Goal: Information Seeking & Learning: Learn about a topic

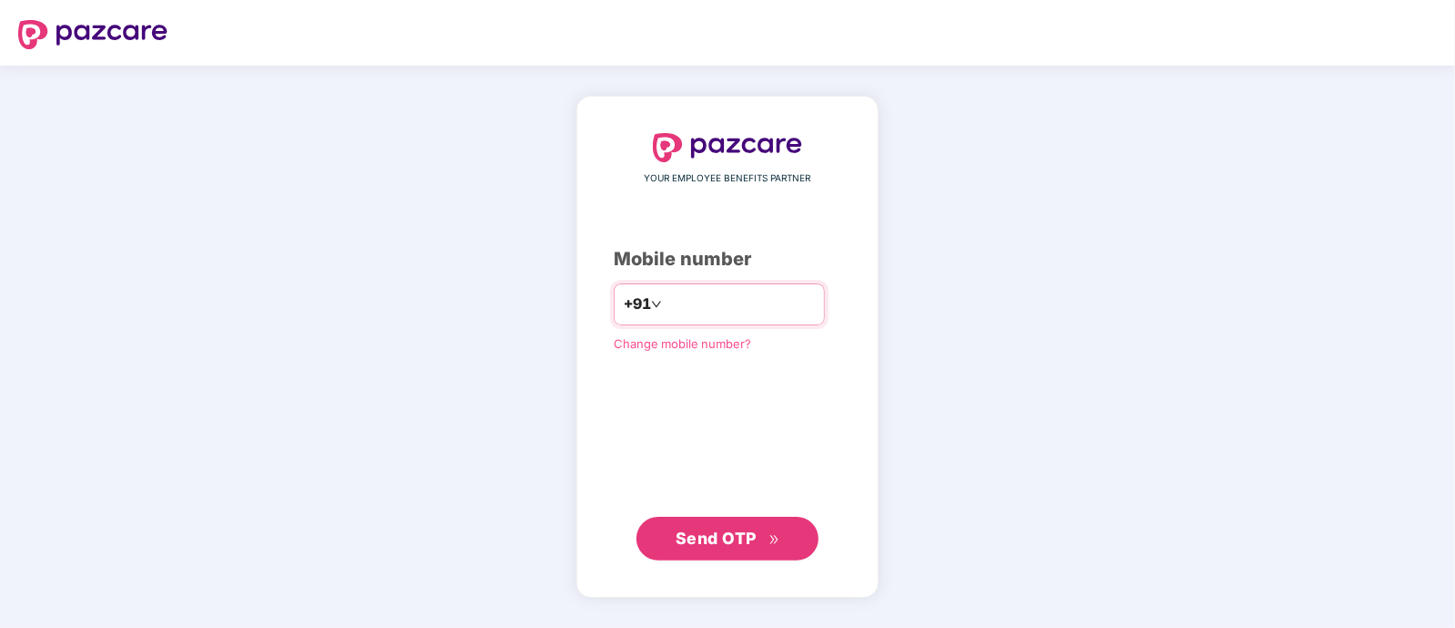
click at [696, 298] on input "number" at bounding box center [740, 304] width 149 height 29
click at [730, 303] on input "number" at bounding box center [740, 304] width 149 height 29
type input "*"
type input "**********"
click at [755, 536] on span "Send OTP" at bounding box center [716, 536] width 81 height 19
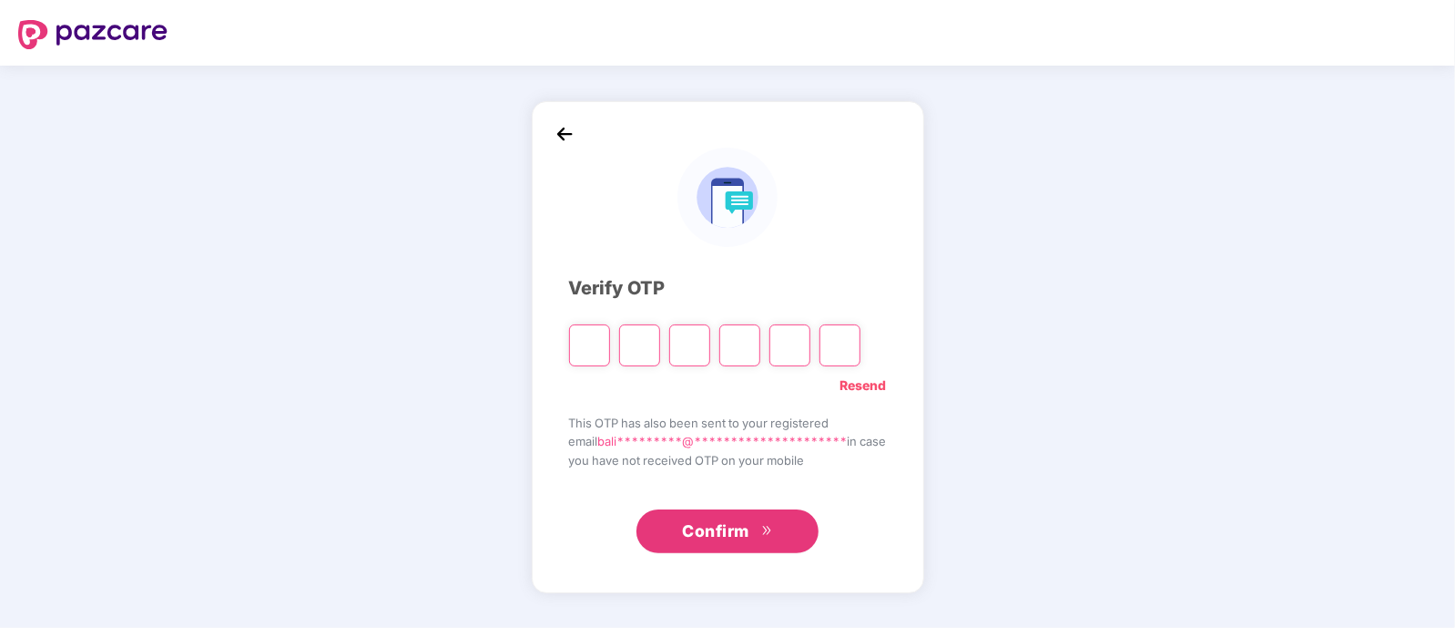
type input "*"
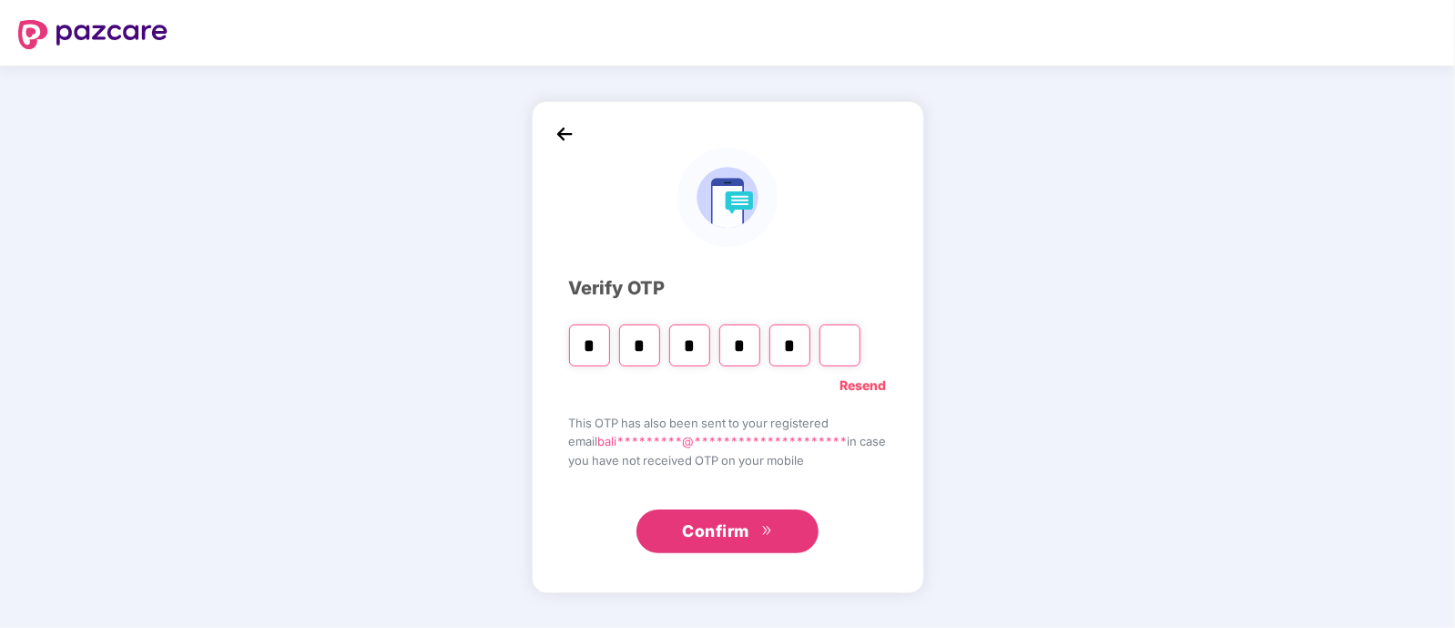
type input "*"
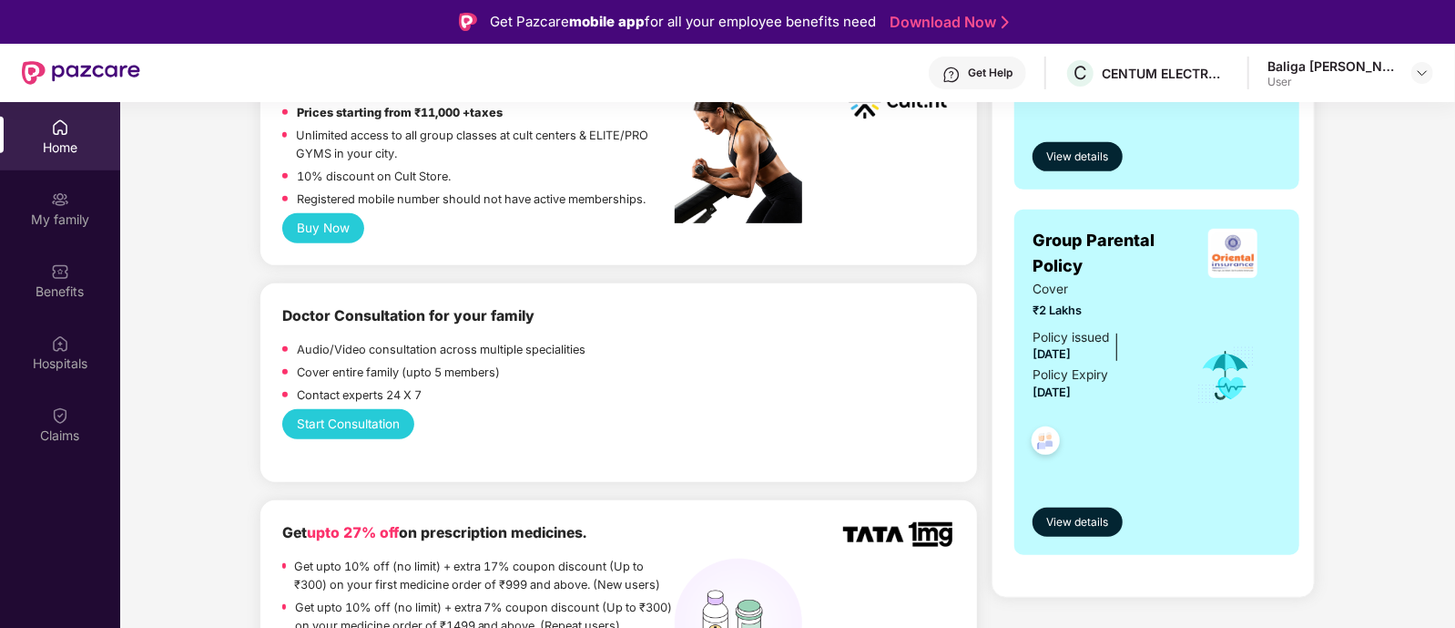
scroll to position [569, 0]
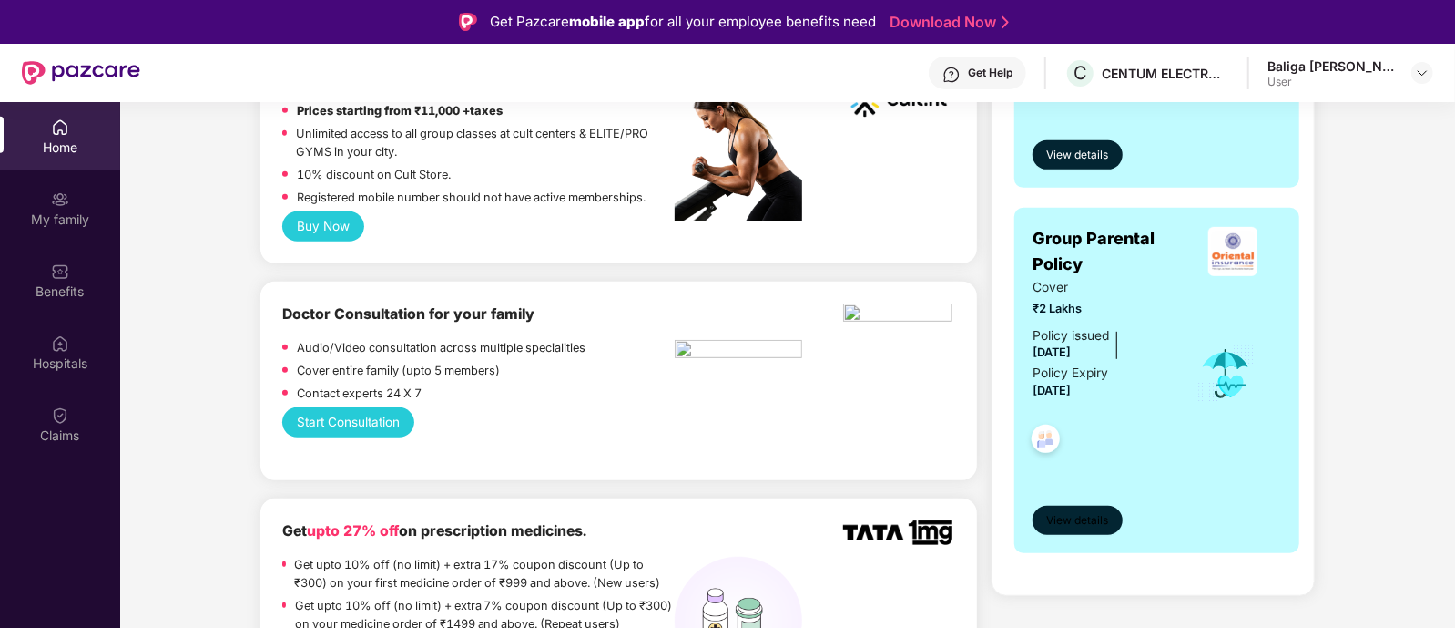
click at [1068, 517] on span "View details" at bounding box center [1078, 520] width 62 height 17
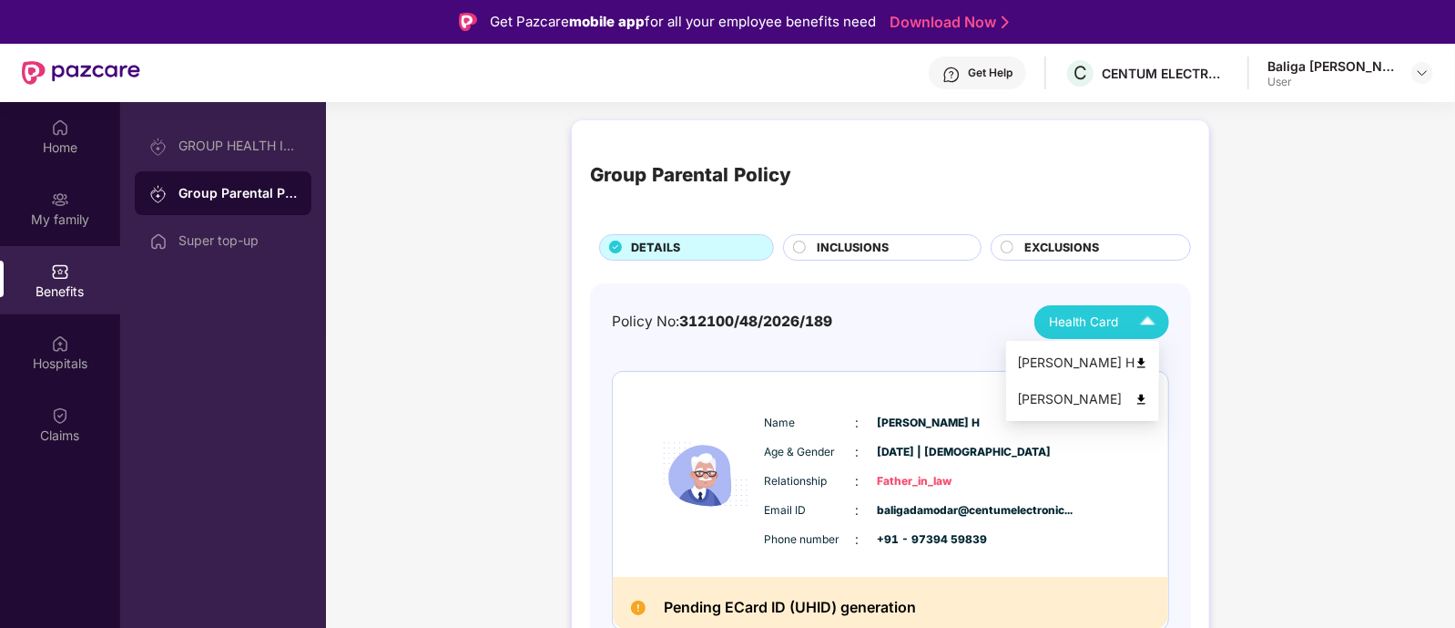
click at [1148, 367] on img at bounding box center [1142, 363] width 14 height 14
click at [1107, 398] on div "[PERSON_NAME]" at bounding box center [1082, 399] width 131 height 20
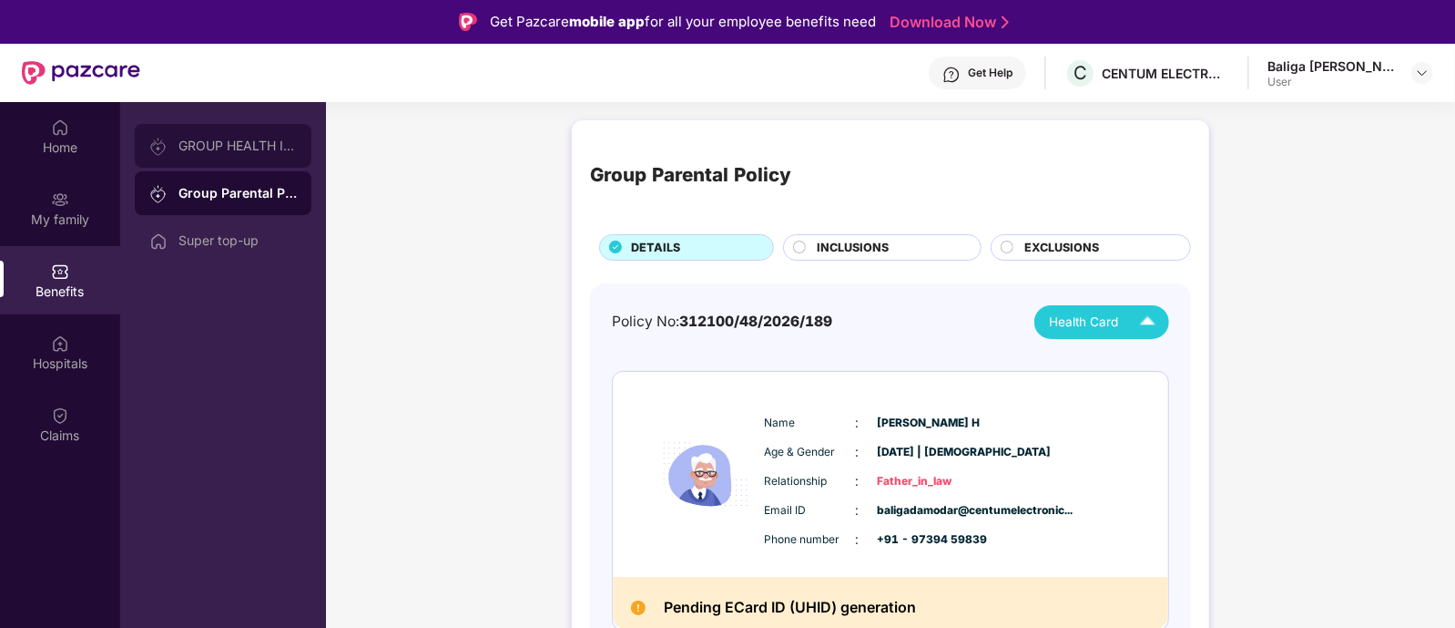
click at [209, 134] on div "GROUP HEALTH INSURANCE" at bounding box center [223, 146] width 177 height 44
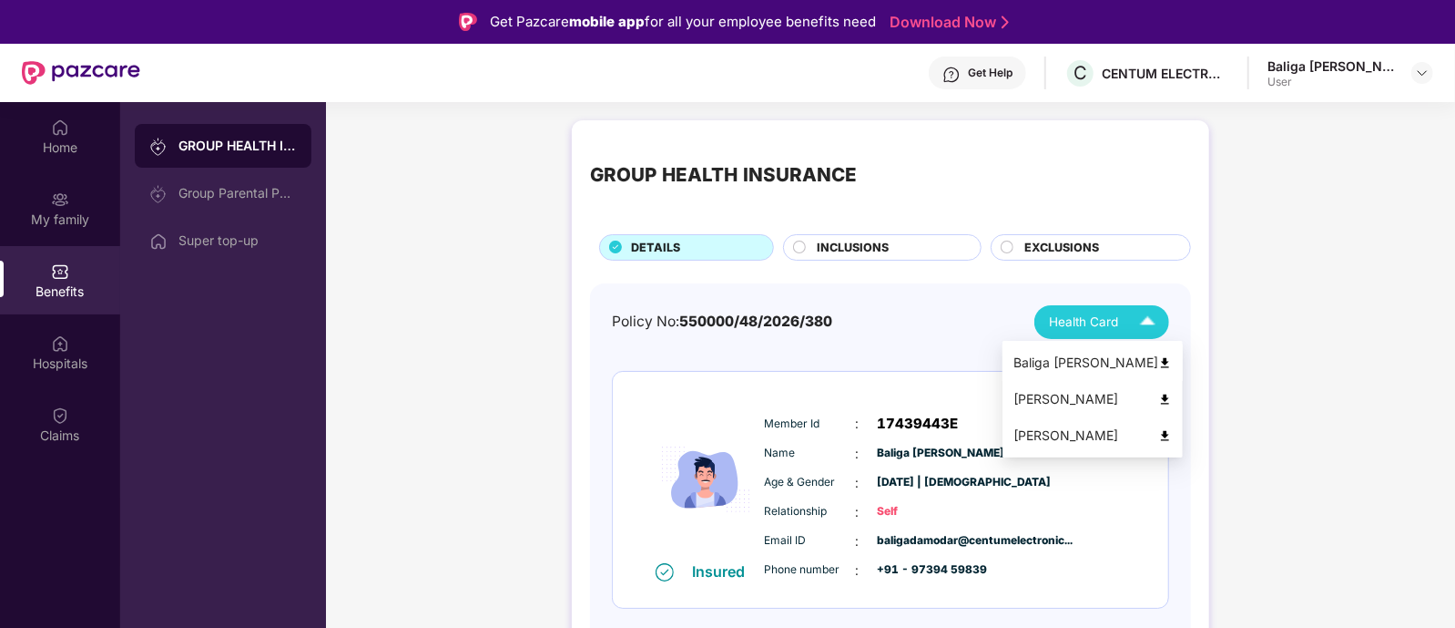
click at [1172, 354] on div "Baliga [PERSON_NAME]" at bounding box center [1093, 362] width 158 height 20
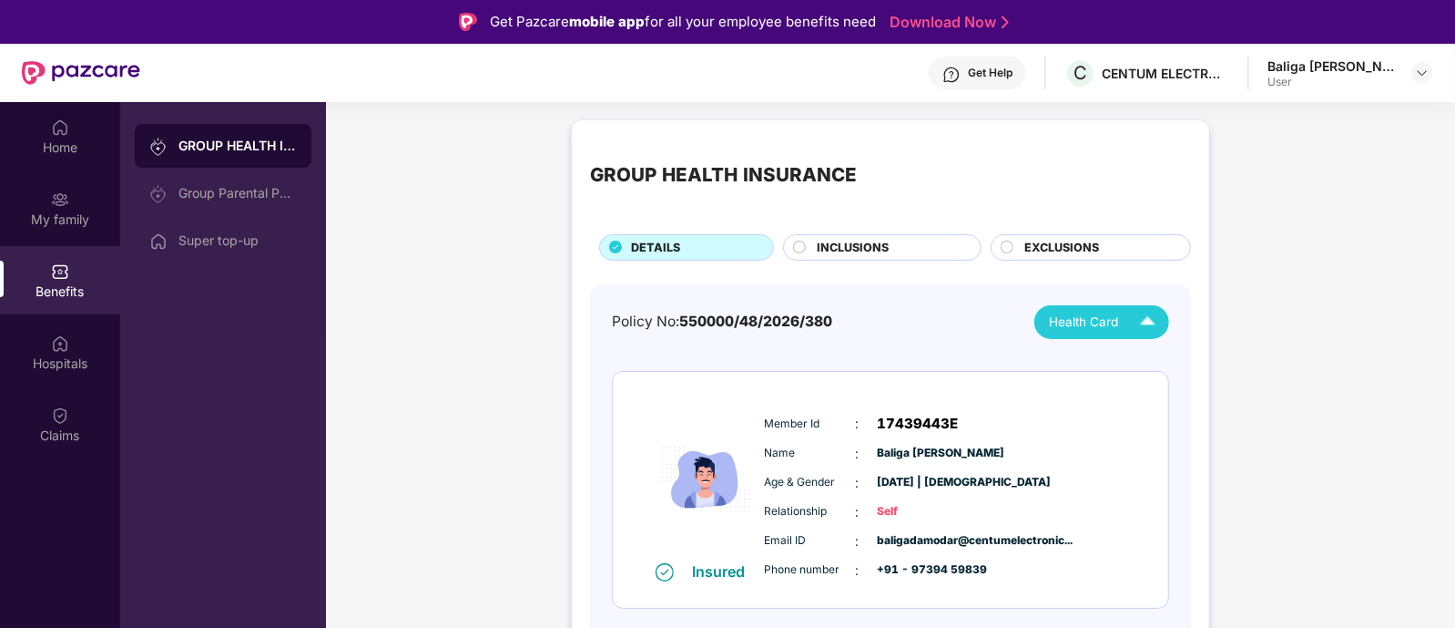
click at [1149, 325] on img at bounding box center [1148, 322] width 32 height 32
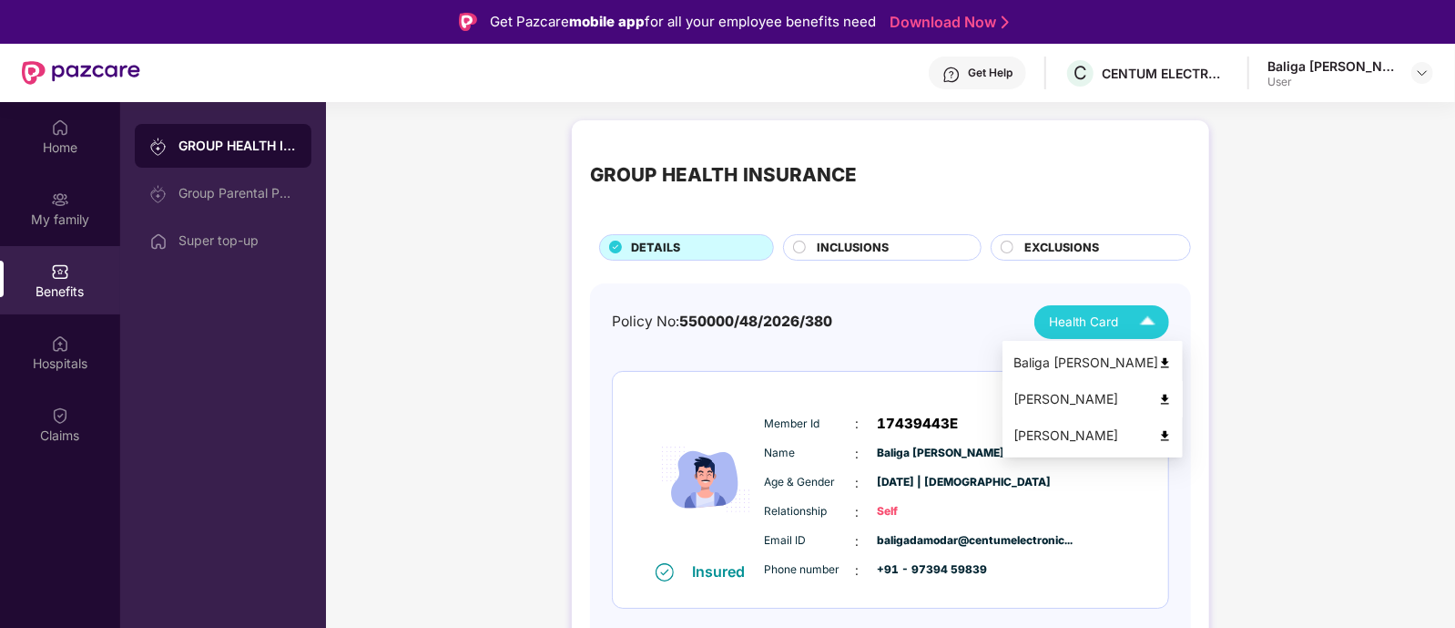
click at [1172, 398] on img at bounding box center [1165, 400] width 14 height 14
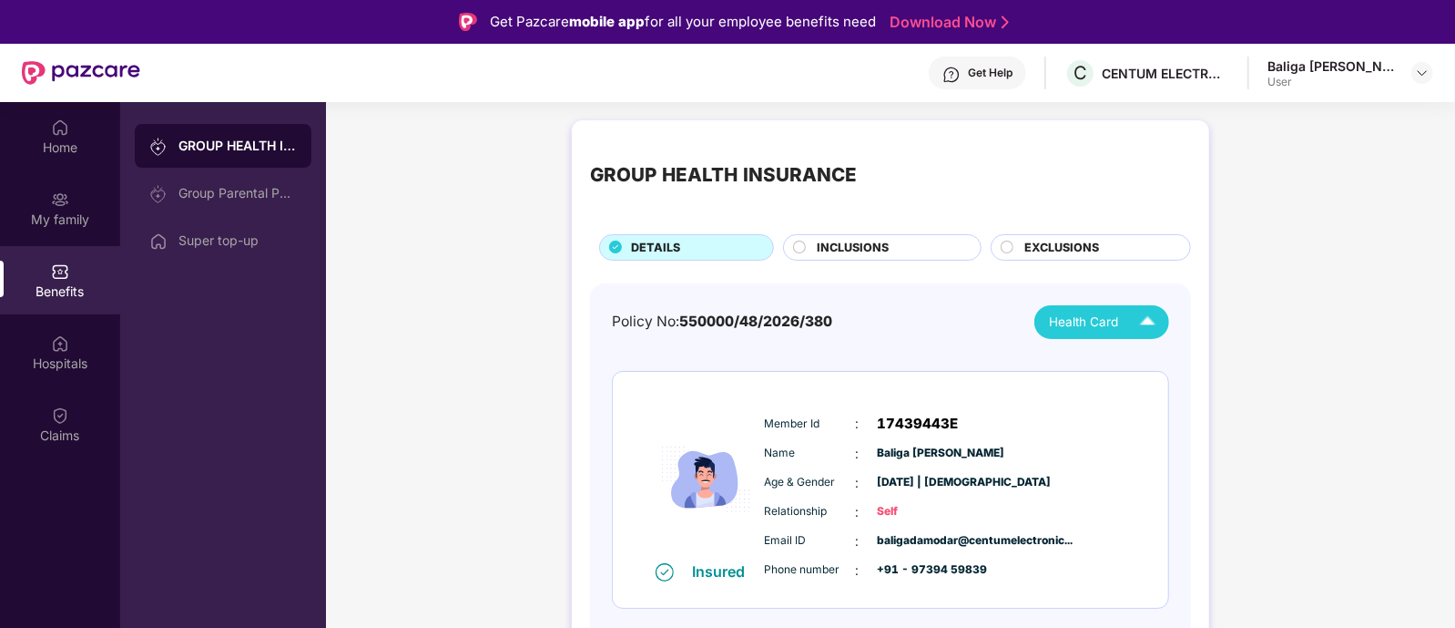
click at [1138, 327] on img at bounding box center [1148, 322] width 32 height 32
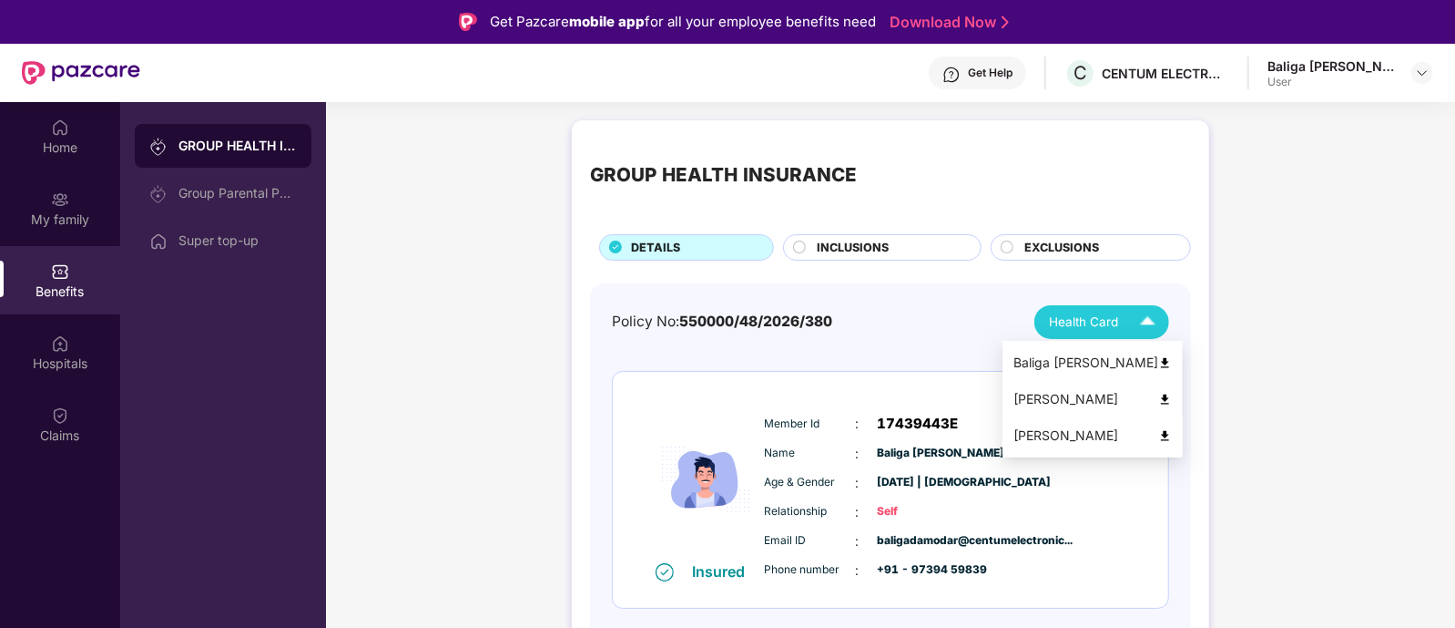
click at [1118, 434] on div "[PERSON_NAME]" at bounding box center [1093, 435] width 158 height 20
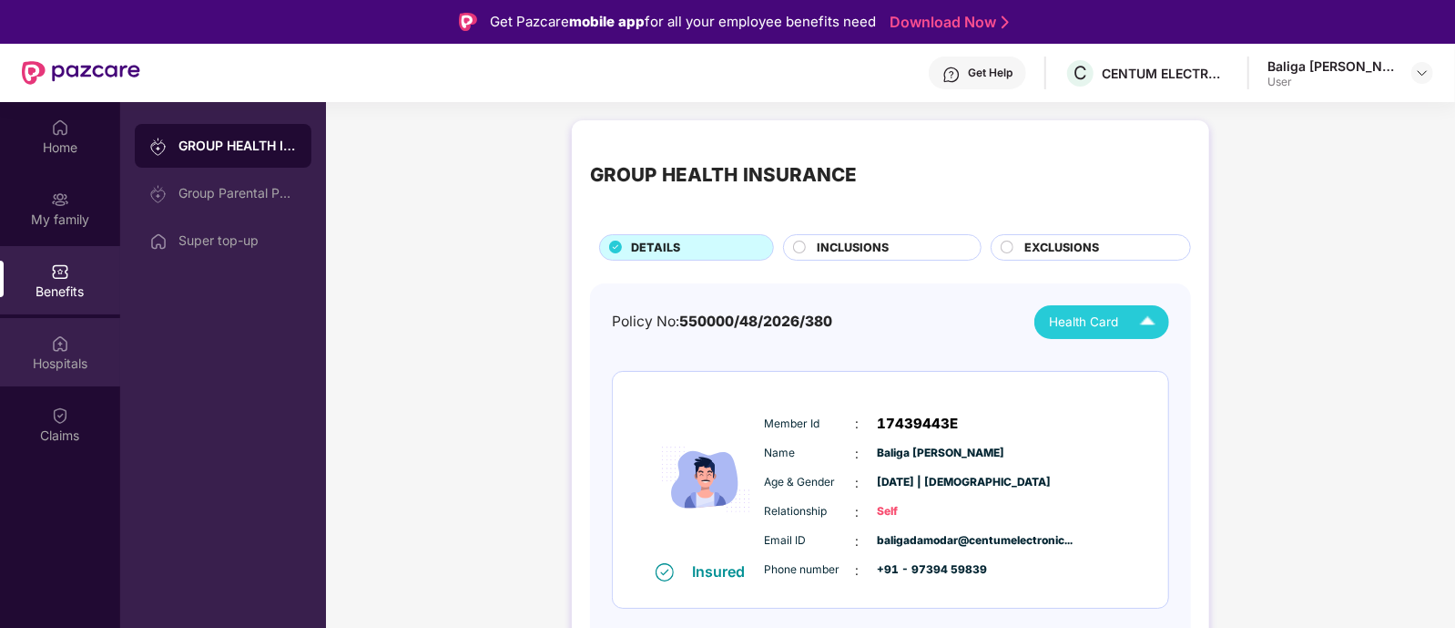
click at [48, 347] on div "Hospitals" at bounding box center [60, 352] width 120 height 68
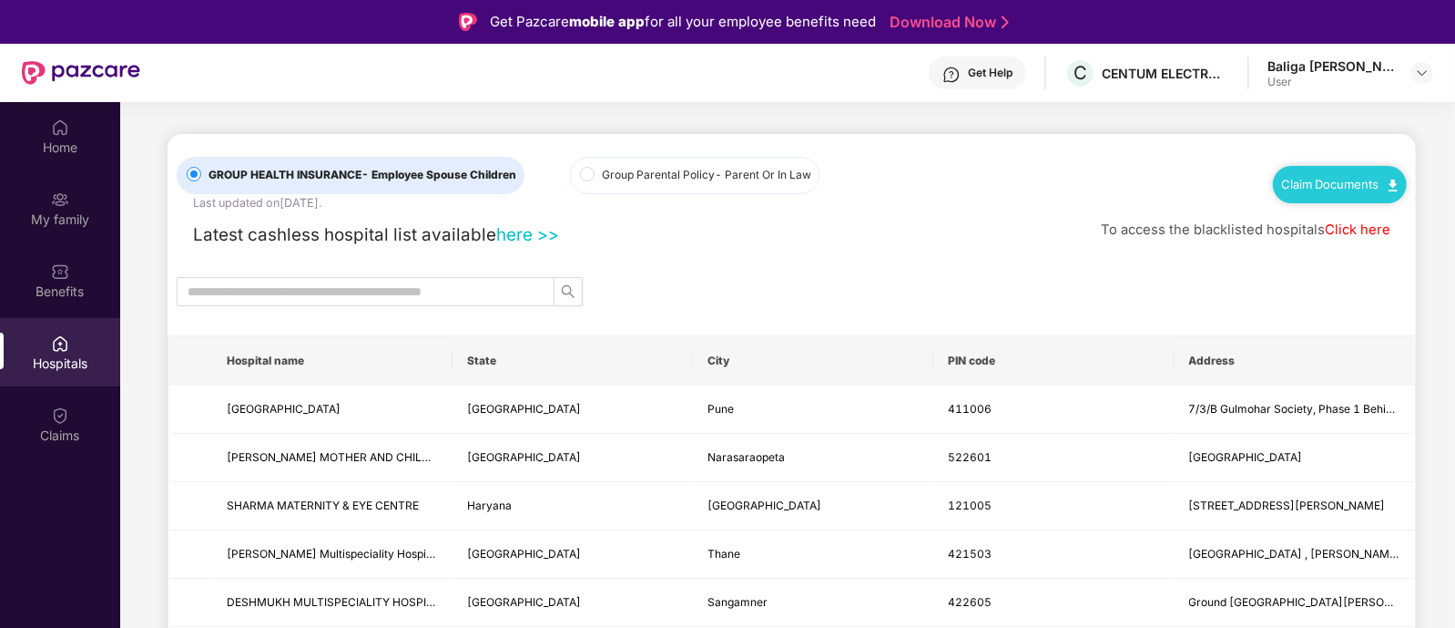
click at [605, 174] on span "Group Parental Policy - Parent Or In Law" at bounding box center [707, 175] width 224 height 17
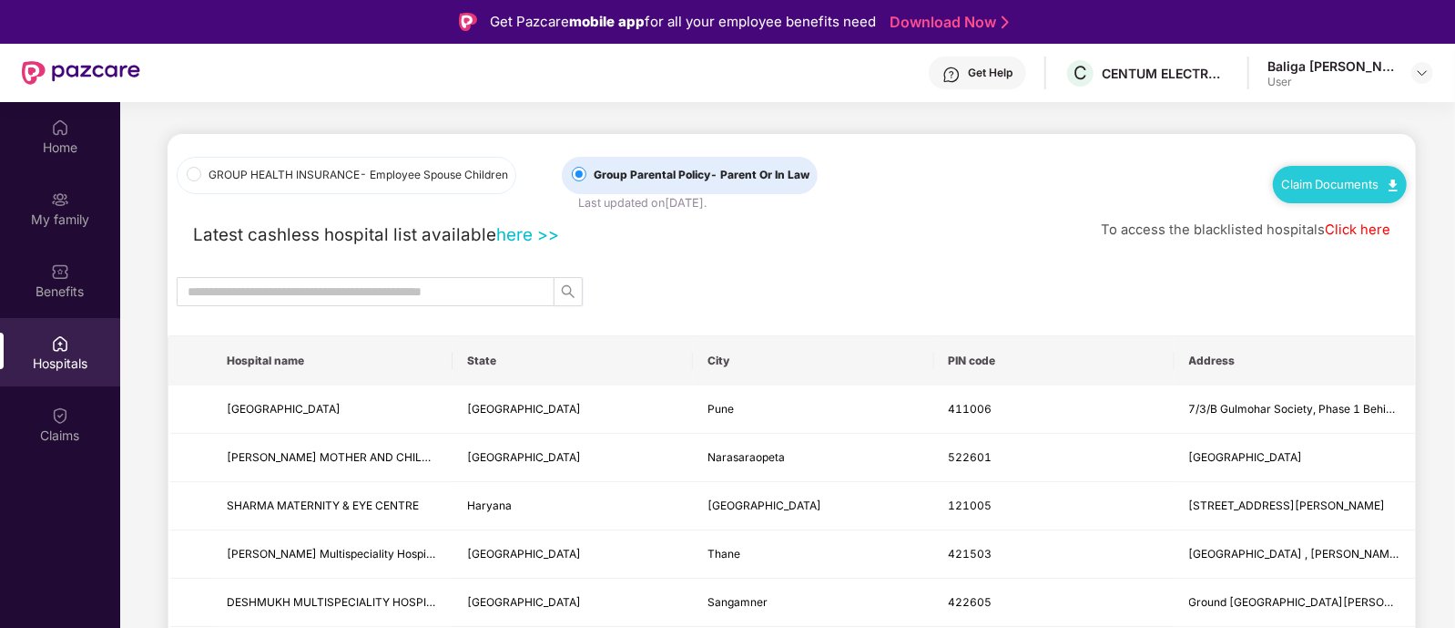
click at [530, 235] on link "here >>" at bounding box center [527, 234] width 63 height 21
click at [491, 281] on input "text" at bounding box center [359, 291] width 342 height 20
click at [530, 239] on link "here >>" at bounding box center [527, 234] width 63 height 21
click at [542, 238] on link "here >>" at bounding box center [527, 234] width 63 height 21
click at [489, 357] on th "State" at bounding box center [573, 360] width 240 height 49
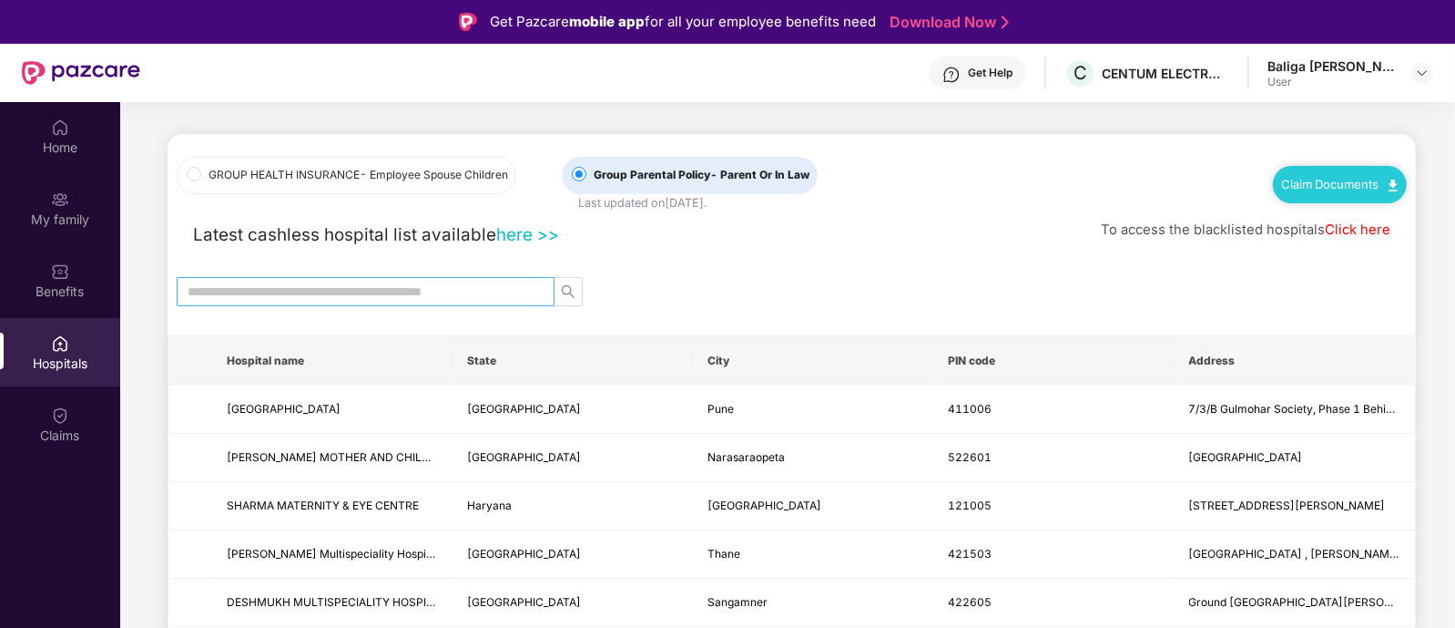
click at [483, 289] on input "text" at bounding box center [359, 291] width 342 height 20
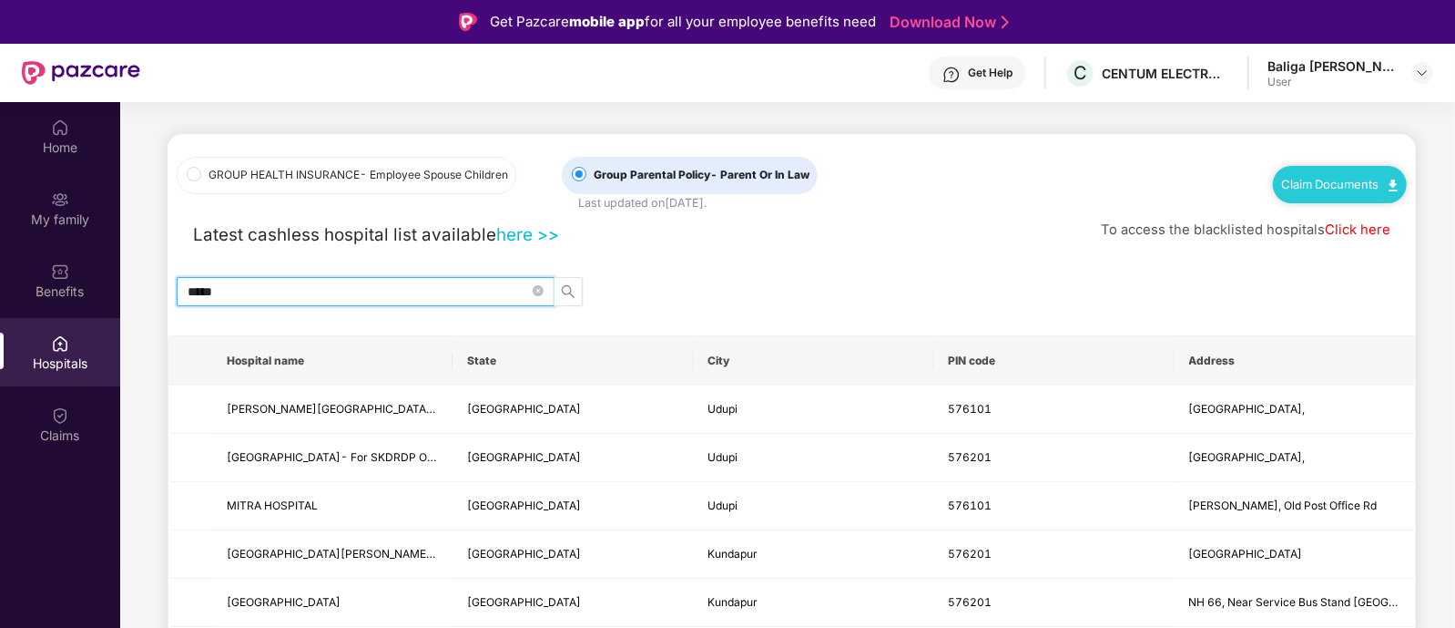
click at [573, 291] on icon "search" at bounding box center [568, 291] width 15 height 15
click at [571, 291] on icon "search" at bounding box center [568, 291] width 15 height 15
type input "*****"
click at [366, 304] on span "*****" at bounding box center [366, 291] width 378 height 29
click at [366, 301] on span "*****" at bounding box center [366, 291] width 378 height 29
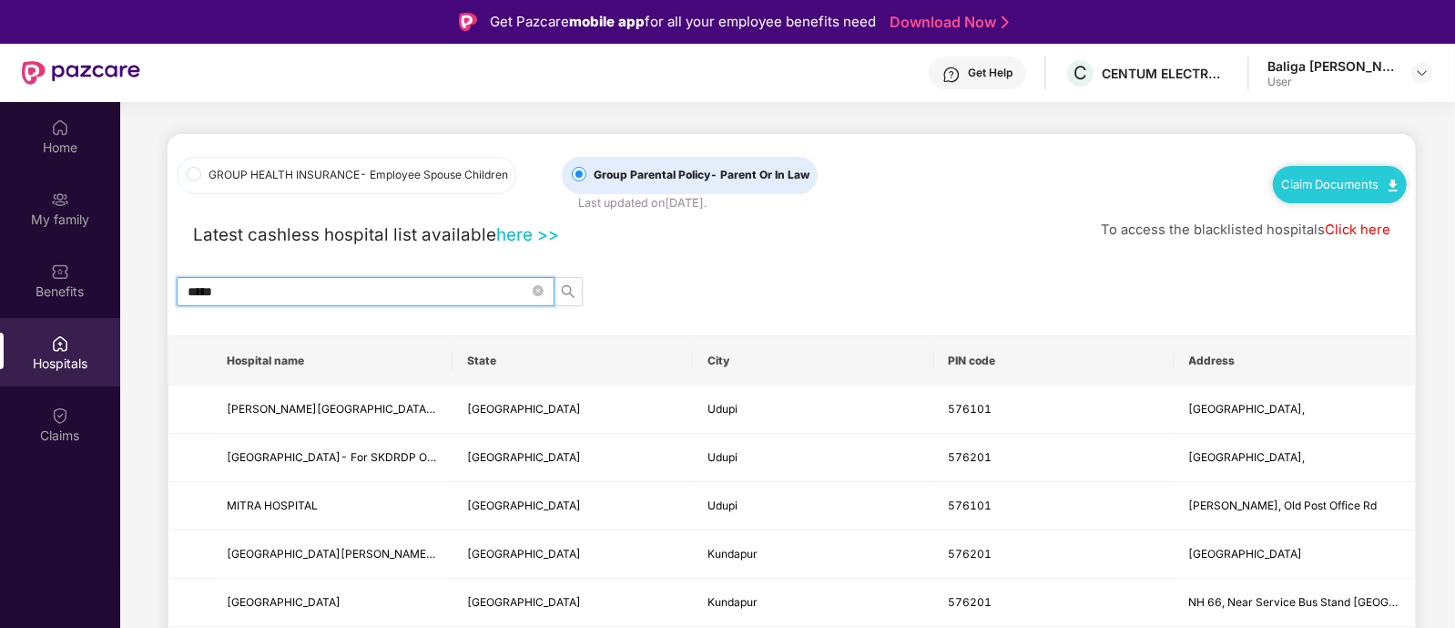
click at [367, 292] on input "*****" at bounding box center [359, 291] width 342 height 20
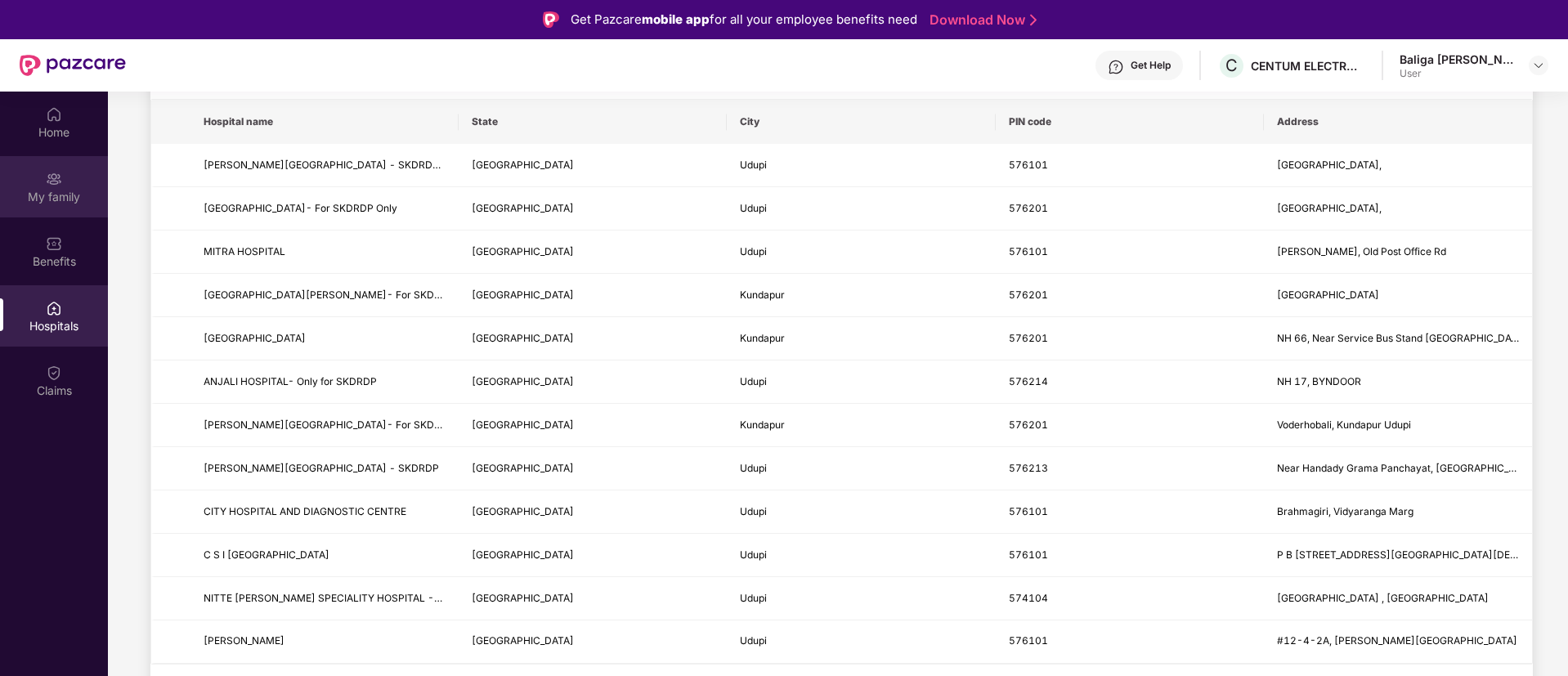
click at [53, 196] on div "My family" at bounding box center [54, 196] width 108 height 16
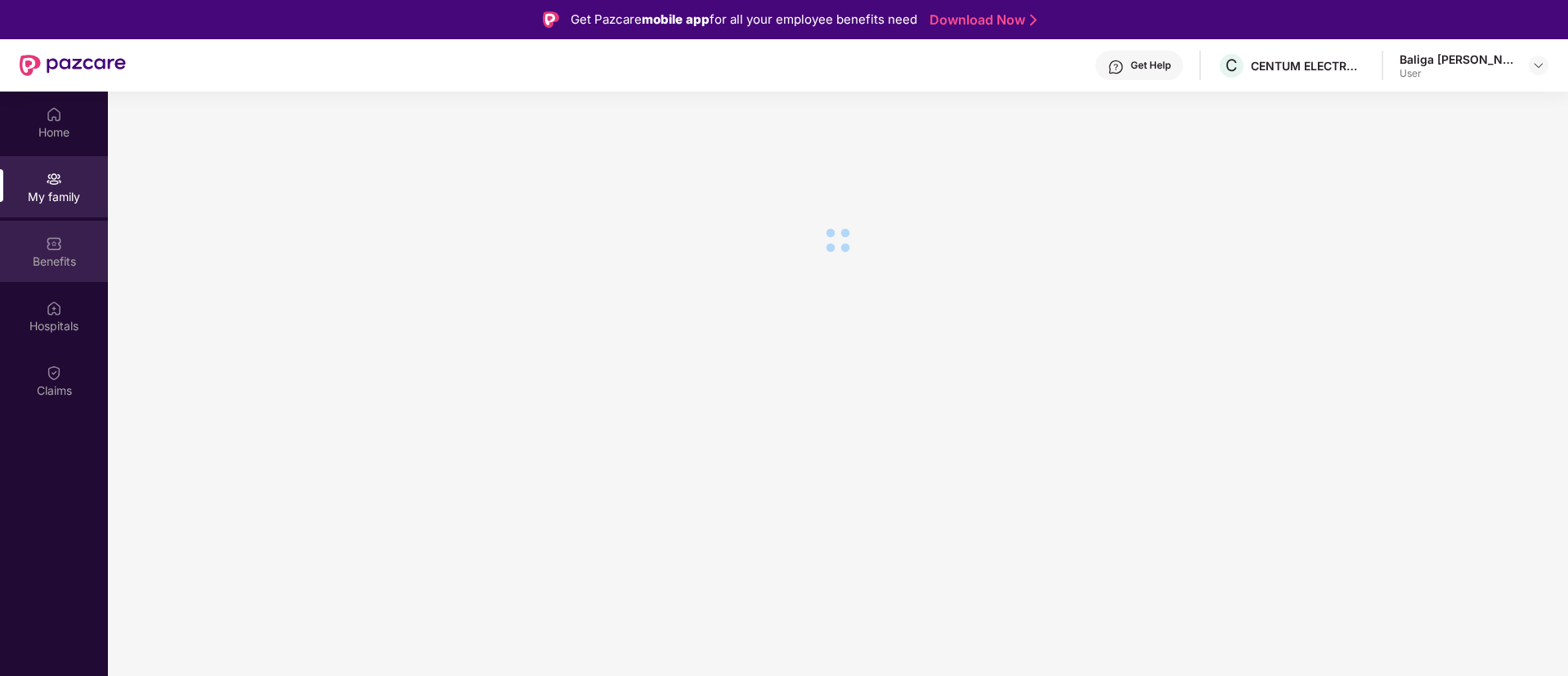
click at [78, 253] on div "Benefits" at bounding box center [54, 261] width 108 height 16
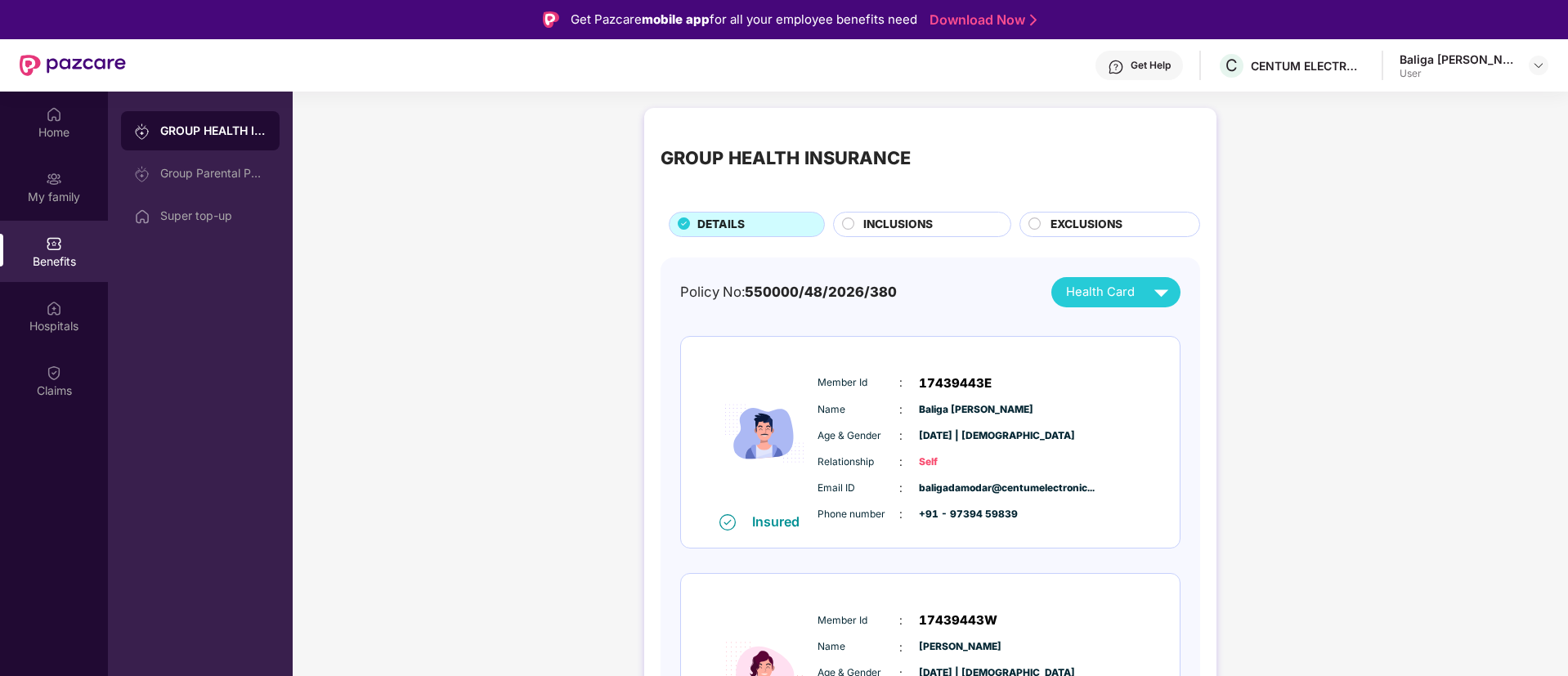
click at [863, 216] on div "INCLUSIONS" at bounding box center [929, 225] width 147 height 21
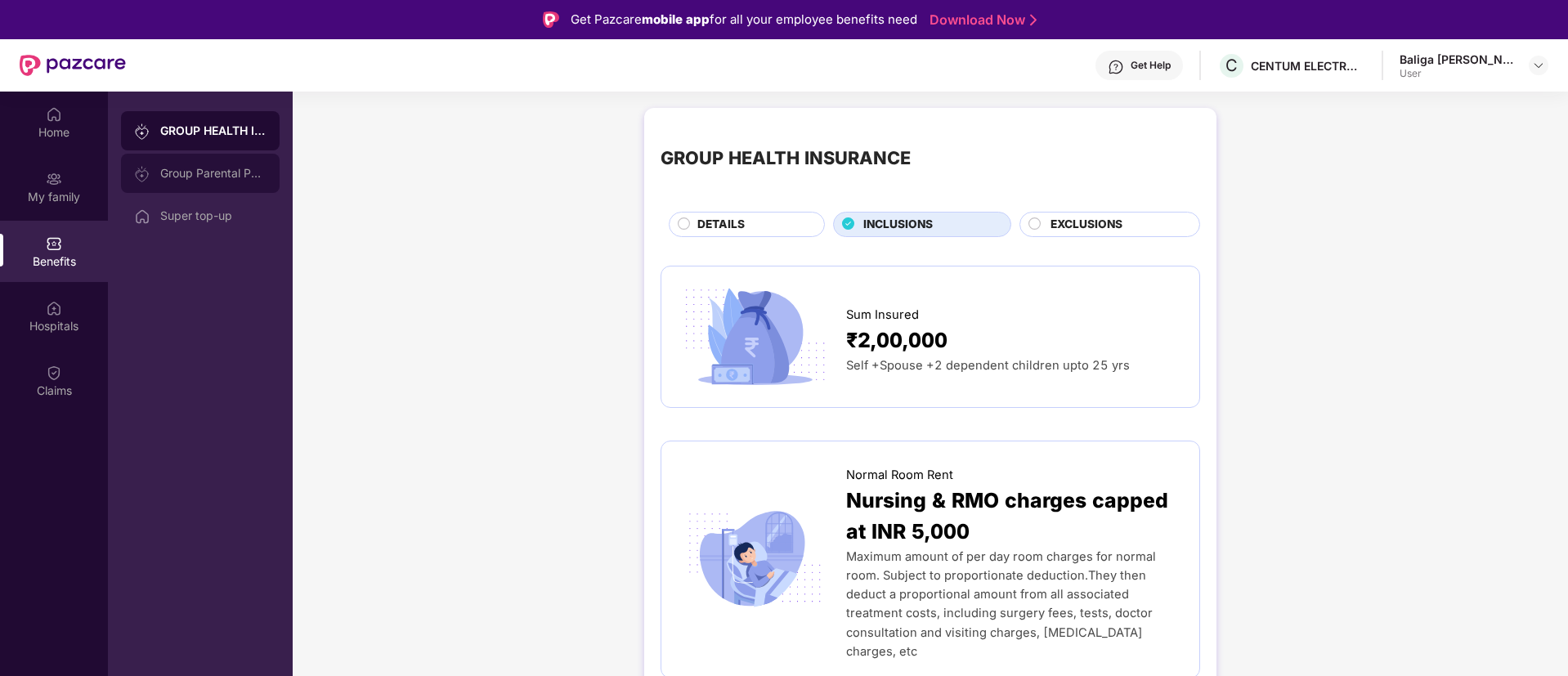
click at [214, 163] on div "Group Parental Policy" at bounding box center [200, 173] width 159 height 40
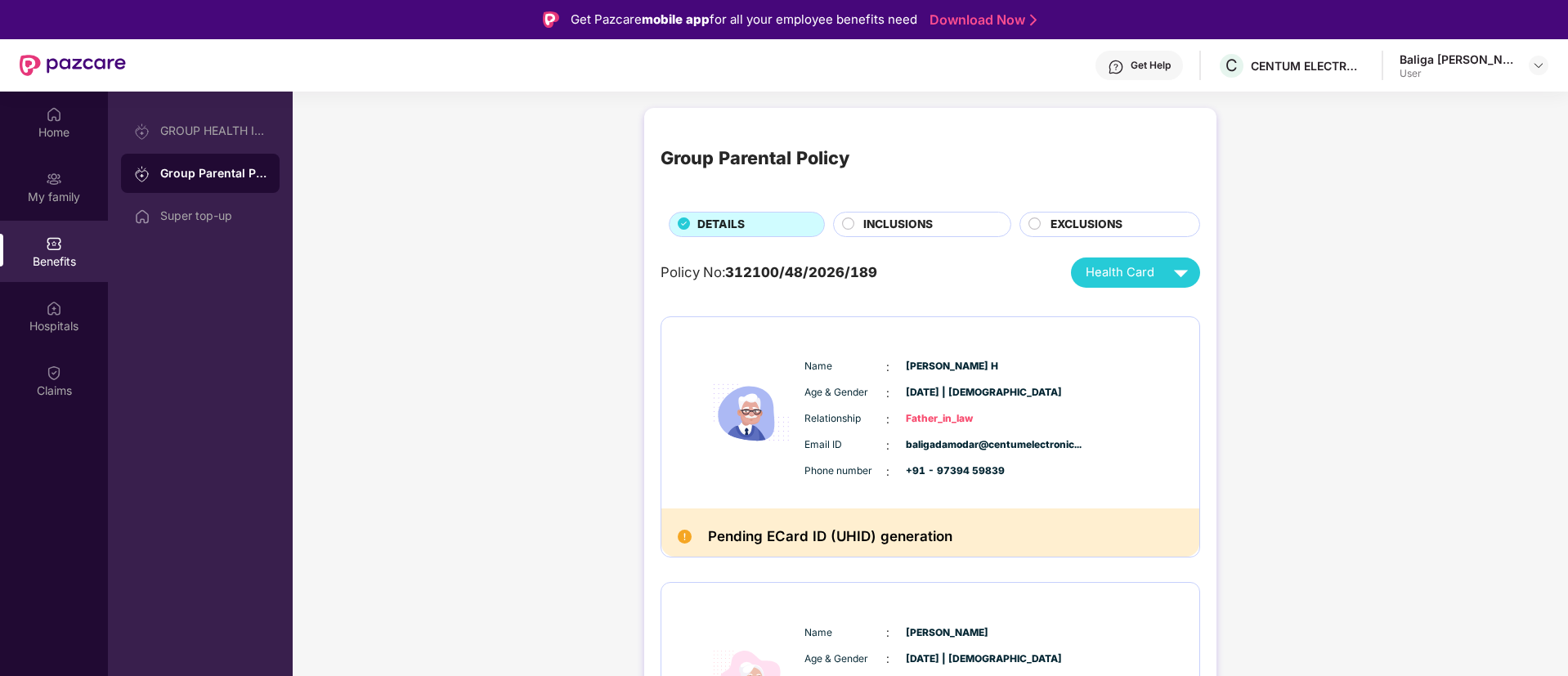
click at [880, 224] on span "INCLUSIONS" at bounding box center [898, 224] width 69 height 18
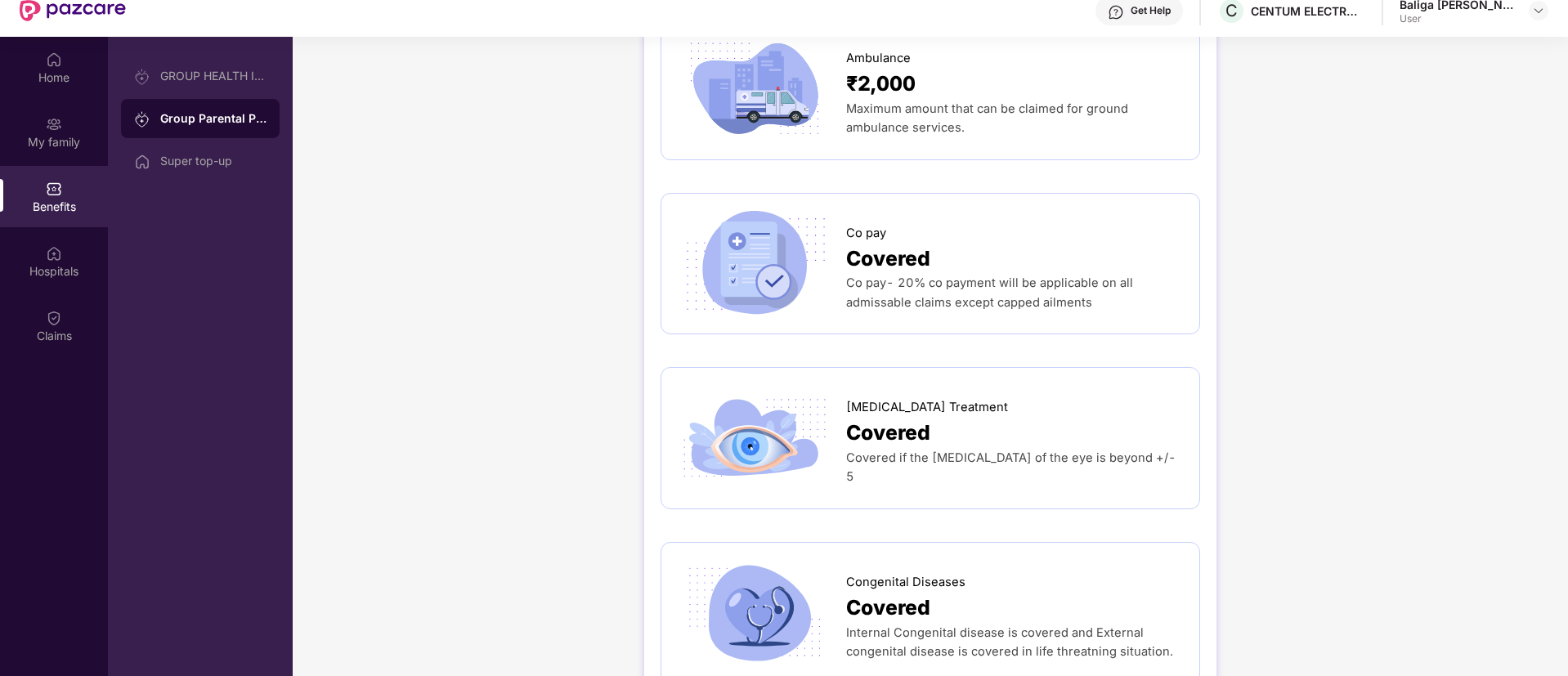
scroll to position [92, 0]
